Goal: Task Accomplishment & Management: Manage account settings

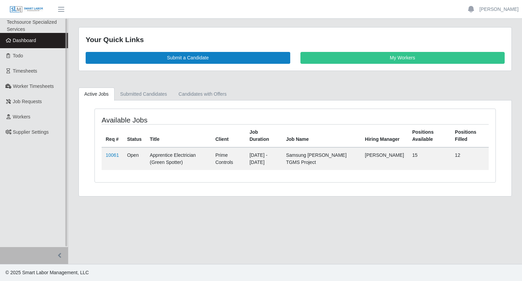
click at [22, 40] on span "Dashboard" at bounding box center [24, 40] width 23 height 5
click at [40, 110] on link "Workers" at bounding box center [34, 116] width 68 height 15
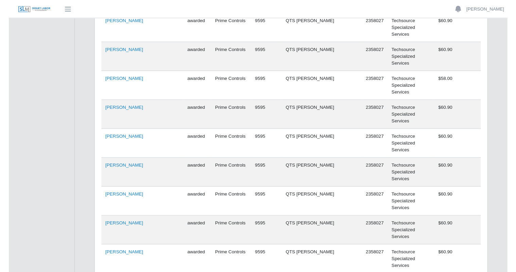
scroll to position [21781, 0]
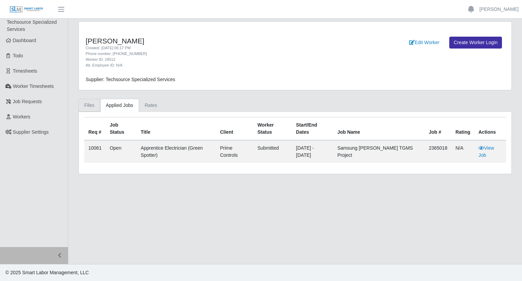
click at [94, 106] on link "Files" at bounding box center [89, 105] width 22 height 13
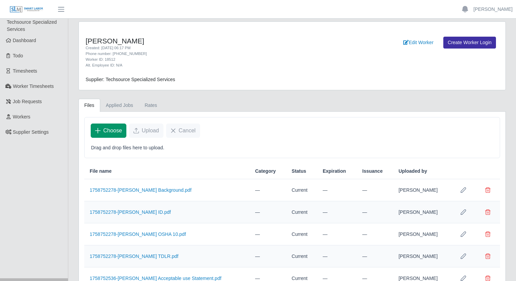
click at [108, 128] on span "Choose" at bounding box center [112, 131] width 19 height 8
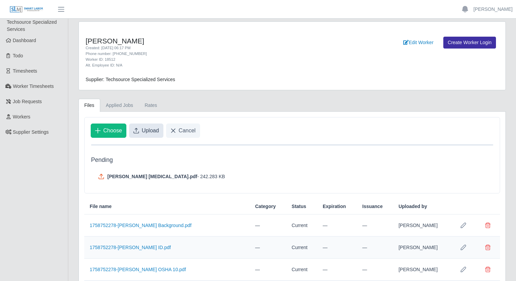
click at [143, 131] on span "Upload" at bounding box center [150, 131] width 17 height 8
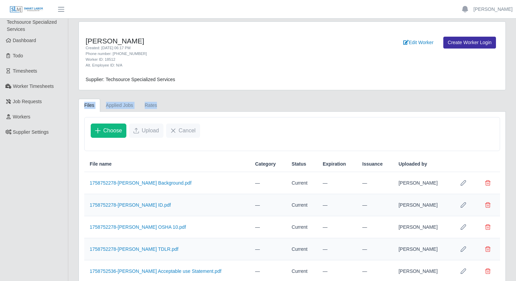
drag, startPoint x: 510, startPoint y: 93, endPoint x: 513, endPoint y: 119, distance: 26.7
click at [513, 119] on div "Hiram Rojas Created: 09/24/2025 06:17 PM Phone number: 346-565-9911 Worker ID: …" at bounding box center [292, 165] width 448 height 289
click at [196, 109] on ul "Files Applied Jobs Rates" at bounding box center [291, 105] width 427 height 13
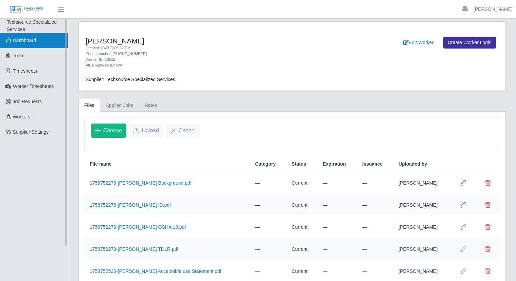
click at [38, 44] on link "Dashboard" at bounding box center [34, 40] width 68 height 15
